Goal: Information Seeking & Learning: Learn about a topic

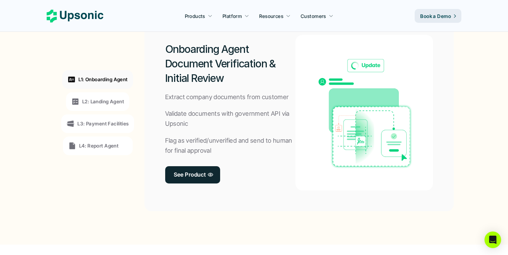
scroll to position [546, 0]
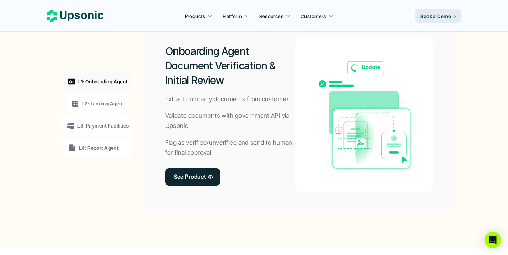
click at [104, 100] on p "L2: Landing Agent" at bounding box center [103, 103] width 42 height 7
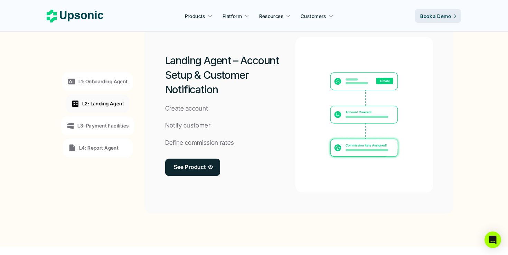
click at [103, 119] on div "L3: Payment Facilities" at bounding box center [97, 126] width 73 height 19
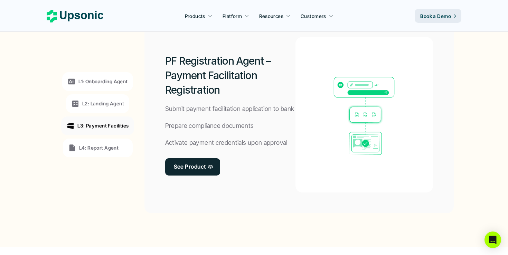
click at [102, 134] on div "L3: Payment Facilities" at bounding box center [97, 126] width 73 height 19
click at [105, 82] on p "L1: Onboarding Agent" at bounding box center [102, 81] width 49 height 7
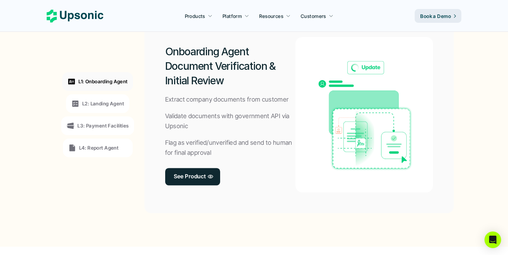
click at [104, 106] on p "L2: Landing Agent" at bounding box center [103, 103] width 42 height 7
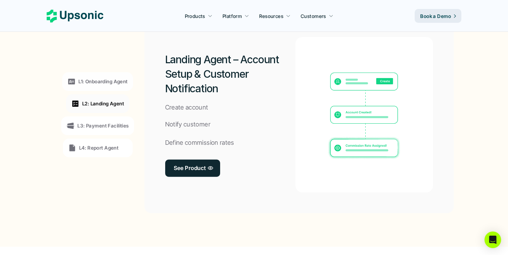
click at [105, 130] on div "L3: Payment Facilities" at bounding box center [97, 126] width 73 height 19
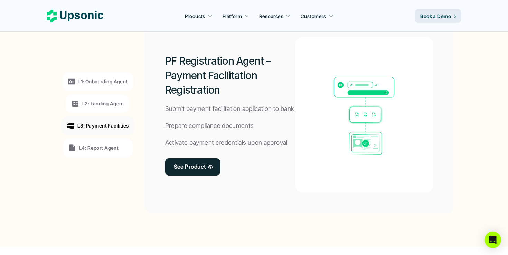
click at [105, 139] on div "L4: Report Agent" at bounding box center [98, 148] width 70 height 19
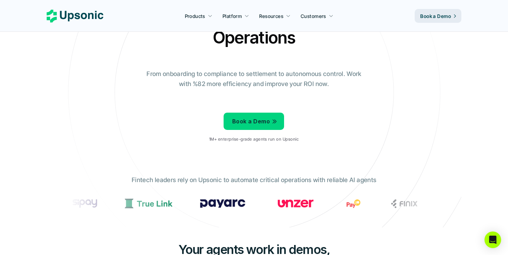
scroll to position [0, 0]
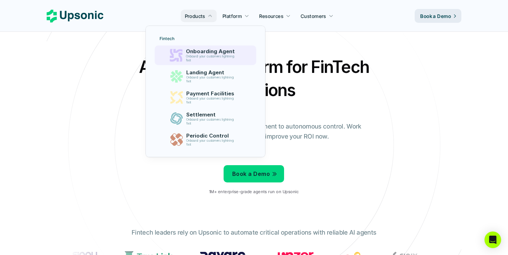
click at [201, 53] on p "Onboarding Agent" at bounding box center [212, 51] width 52 height 6
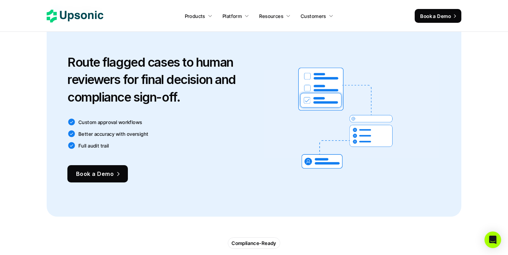
scroll to position [897, 0]
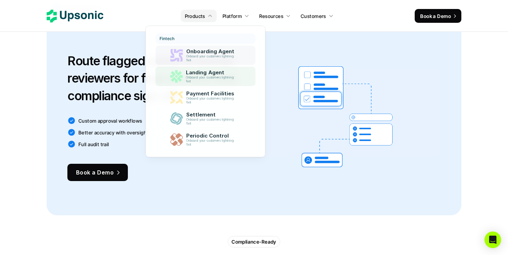
click at [210, 80] on p "Onboard your customers lightning fast" at bounding box center [211, 80] width 50 height 8
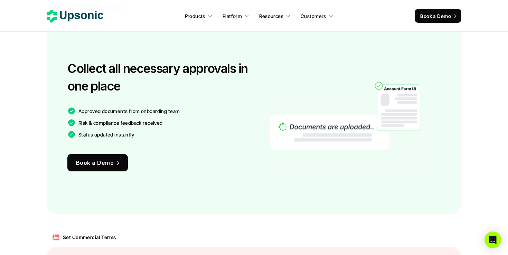
scroll to position [438, 0]
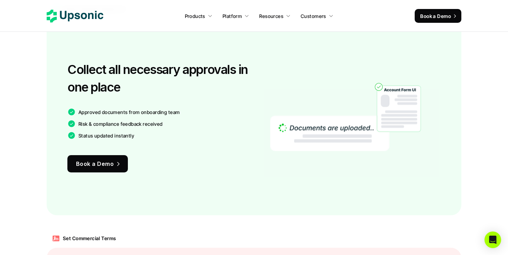
drag, startPoint x: 142, startPoint y: 85, endPoint x: 69, endPoint y: 71, distance: 74.3
click at [69, 71] on h3 "Collect all necessary approvals in one place" at bounding box center [158, 78] width 183 height 35
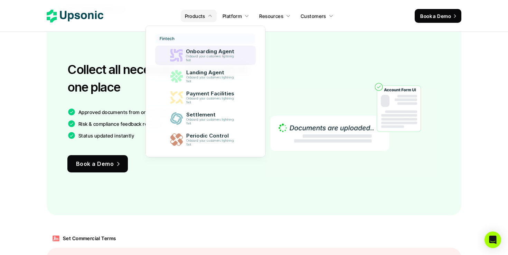
click at [197, 50] on p "Onboarding Agent" at bounding box center [212, 51] width 52 height 6
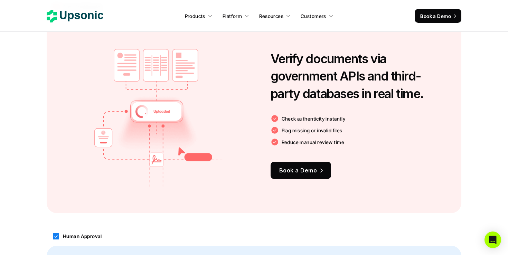
scroll to position [473, 0]
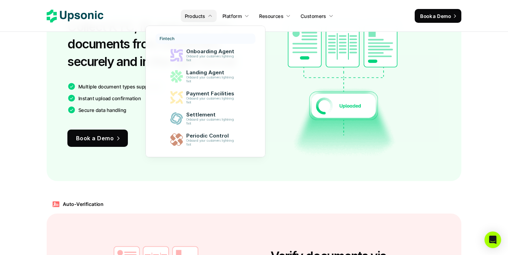
click at [214, 16] on link "Products" at bounding box center [199, 16] width 36 height 12
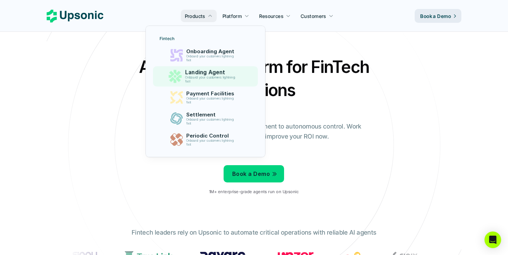
click at [204, 73] on p "Landing Agent" at bounding box center [212, 72] width 54 height 7
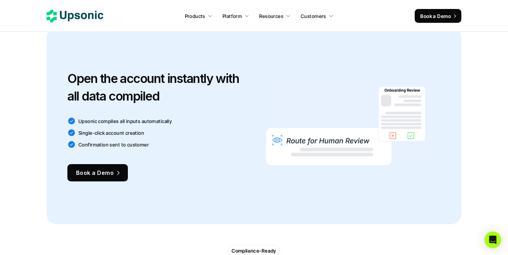
scroll to position [889, 0]
click at [281, 151] on img at bounding box center [345, 125] width 159 height 115
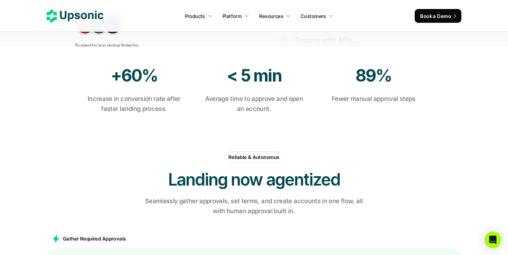
scroll to position [243, 0]
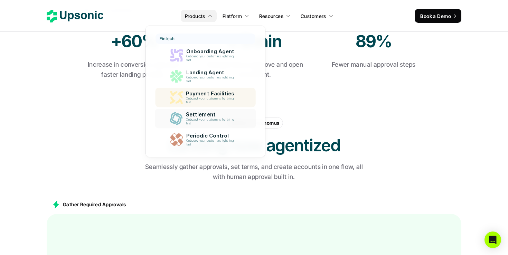
click at [213, 101] on p "Onboard your customers lightning fast" at bounding box center [211, 101] width 51 height 8
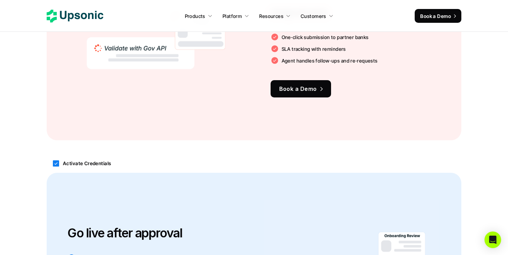
scroll to position [711, 0]
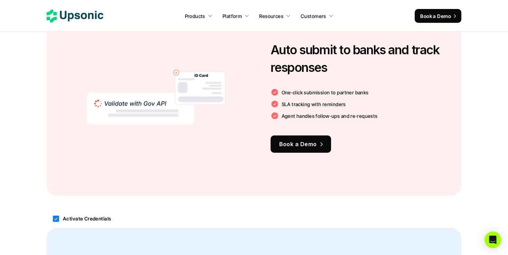
click at [95, 14] on icon at bounding box center [75, 16] width 57 height 13
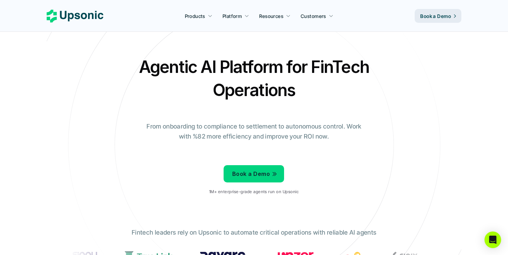
click at [95, 14] on icon at bounding box center [75, 16] width 57 height 13
click at [89, 12] on icon at bounding box center [75, 16] width 57 height 13
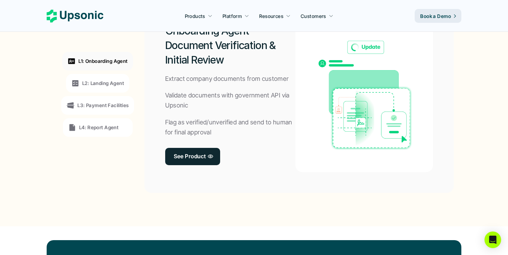
scroll to position [553, 0]
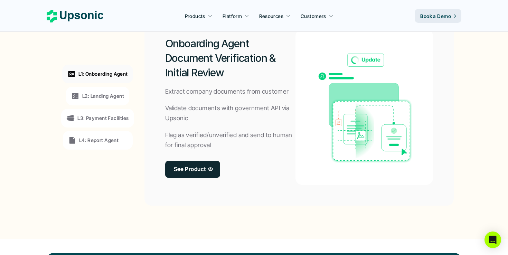
drag, startPoint x: 365, startPoint y: 111, endPoint x: 344, endPoint y: 111, distance: 21.1
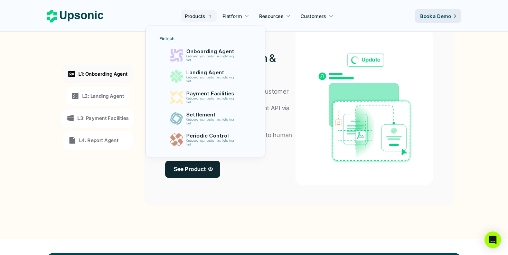
click at [205, 16] on p "Products" at bounding box center [195, 15] width 20 height 7
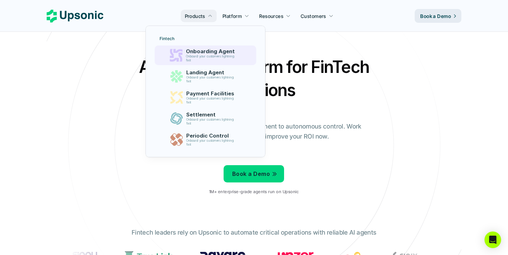
click at [200, 47] on div "Onboarding Agent Onboard your customers lightning fast" at bounding box center [211, 55] width 59 height 17
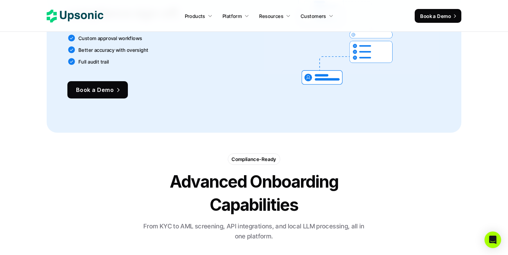
scroll to position [980, 0]
